Goal: Find specific fact

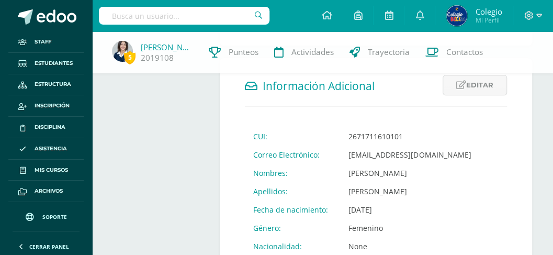
click at [168, 21] on input "text" at bounding box center [184, 16] width 171 height 18
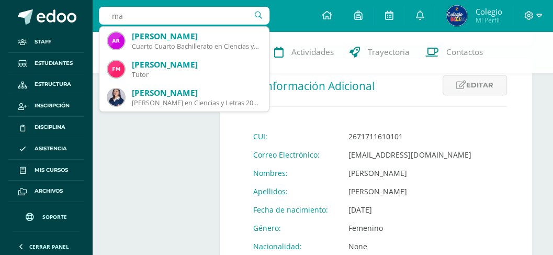
type input "m"
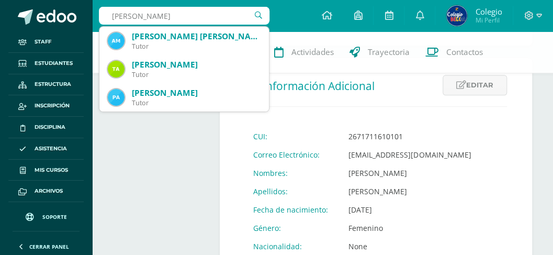
type input "vanessa pérez"
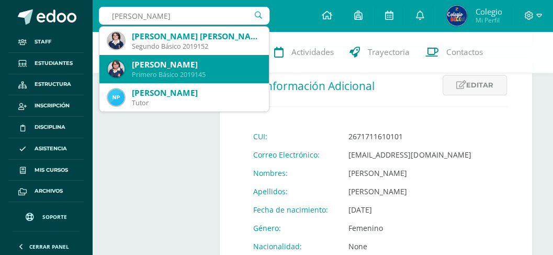
click at [178, 71] on div "Primero Básico 2019145" at bounding box center [196, 74] width 129 height 9
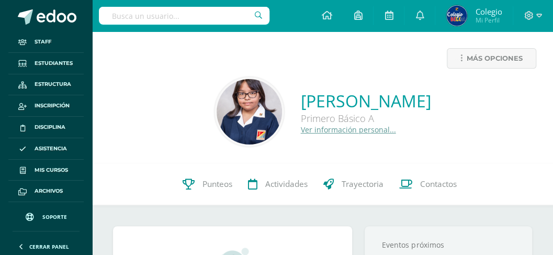
click at [301, 131] on link "Ver información personal..." at bounding box center [348, 129] width 95 height 10
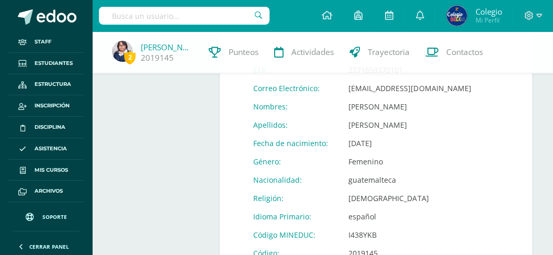
scroll to position [418, 0]
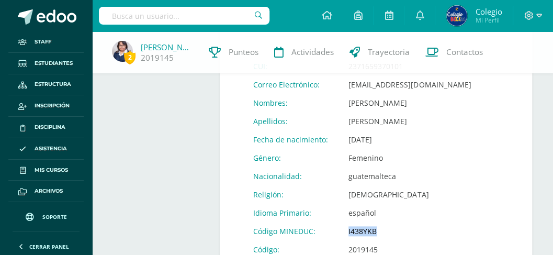
drag, startPoint x: 376, startPoint y: 218, endPoint x: 342, endPoint y: 218, distance: 33.5
click at [345, 222] on td "I438YKB" at bounding box center [409, 231] width 139 height 18
copy td "I438YKB"
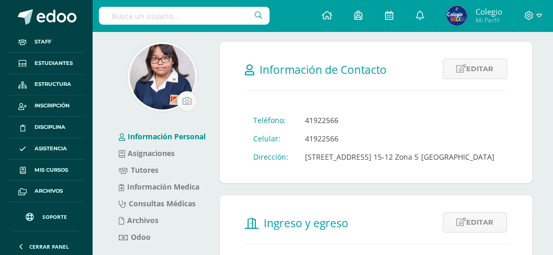
scroll to position [0, 0]
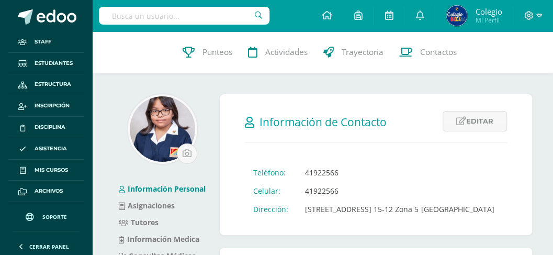
drag, startPoint x: 147, startPoint y: 190, endPoint x: 151, endPoint y: 178, distance: 13.1
click at [147, 190] on link "Información Personal" at bounding box center [162, 189] width 87 height 10
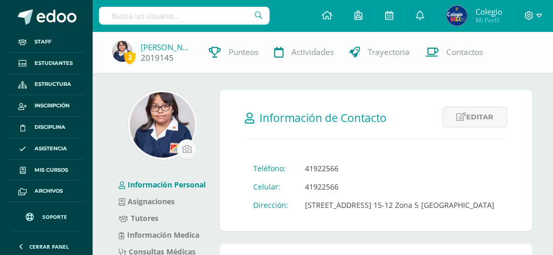
click at [156, 48] on link "[PERSON_NAME]" at bounding box center [167, 47] width 52 height 10
